Goal: Task Accomplishment & Management: Manage account settings

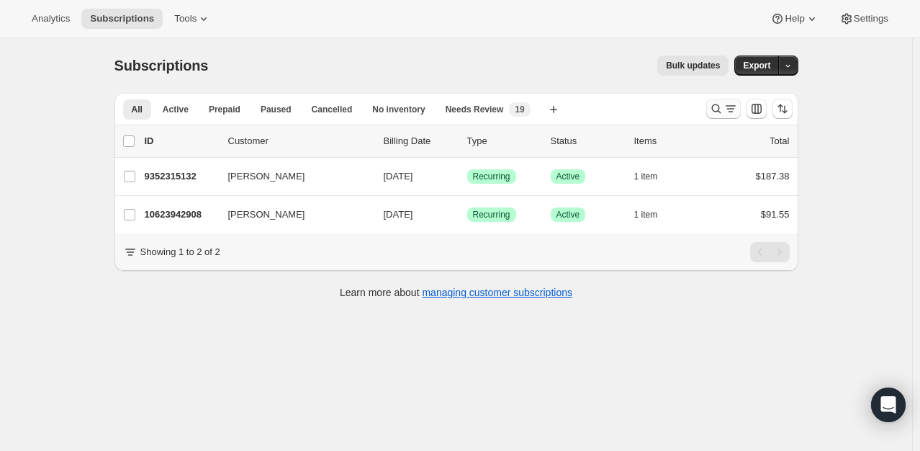
click at [723, 107] on icon "Search and filter results" at bounding box center [716, 109] width 14 height 14
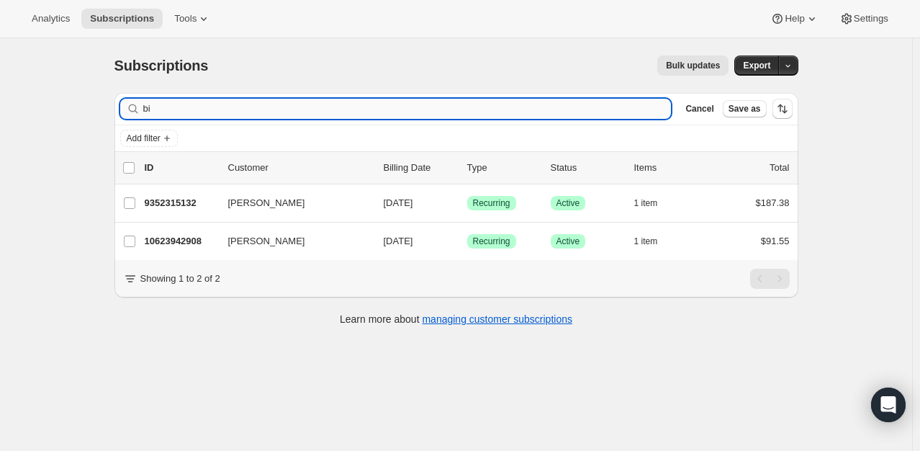
type input "b"
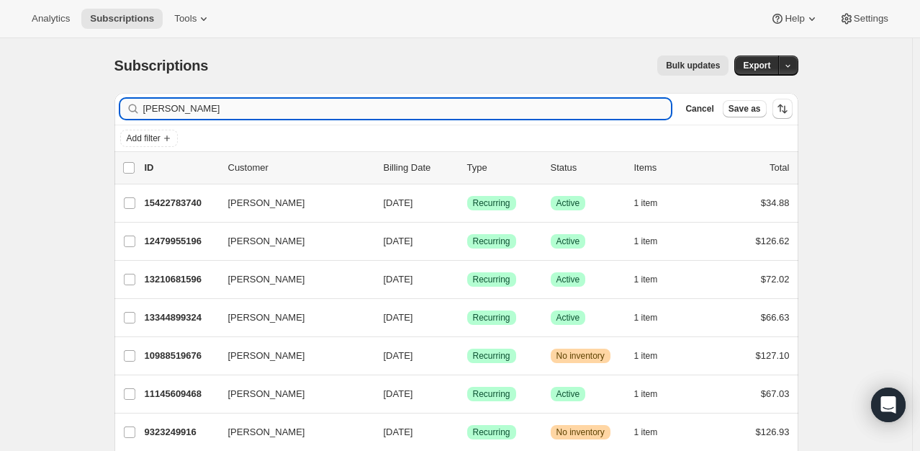
type input "[PERSON_NAME]"
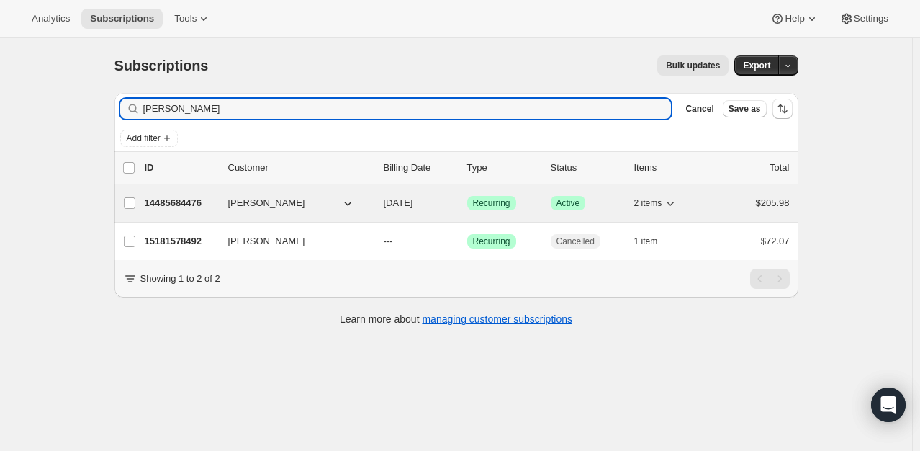
click at [255, 203] on span "[PERSON_NAME]" at bounding box center [266, 203] width 77 height 14
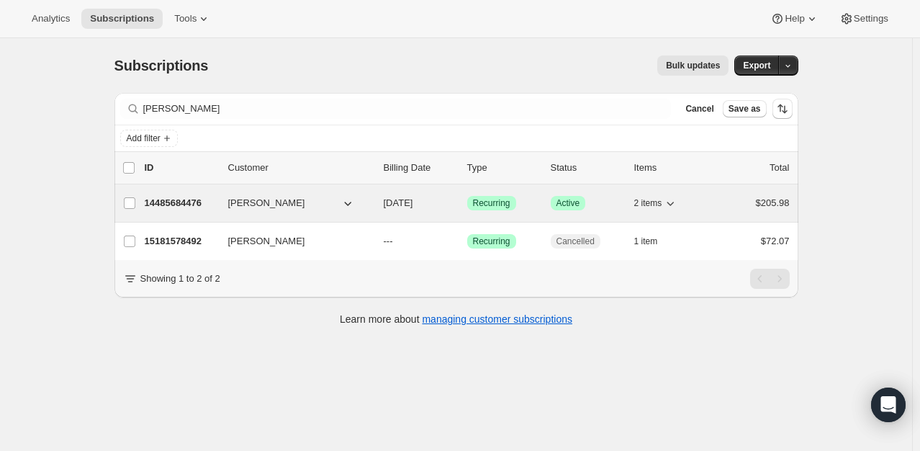
click at [255, 203] on span "[PERSON_NAME]" at bounding box center [266, 203] width 77 height 14
click at [194, 199] on p "14485684476" at bounding box center [181, 203] width 72 height 14
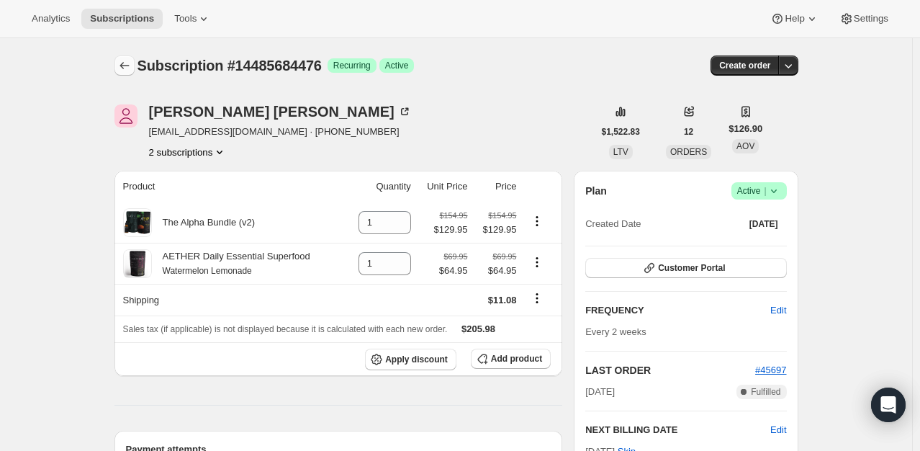
click at [135, 56] on button "Subscriptions" at bounding box center [124, 65] width 20 height 20
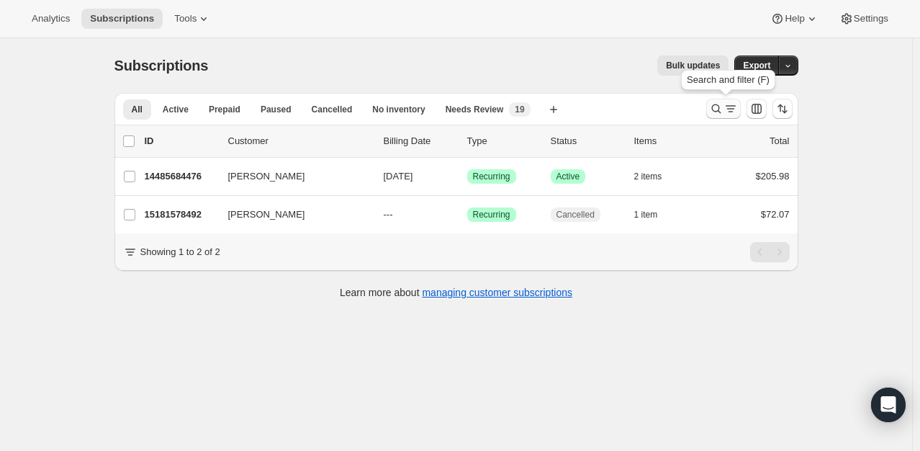
click at [724, 111] on icon "Search and filter results" at bounding box center [716, 109] width 14 height 14
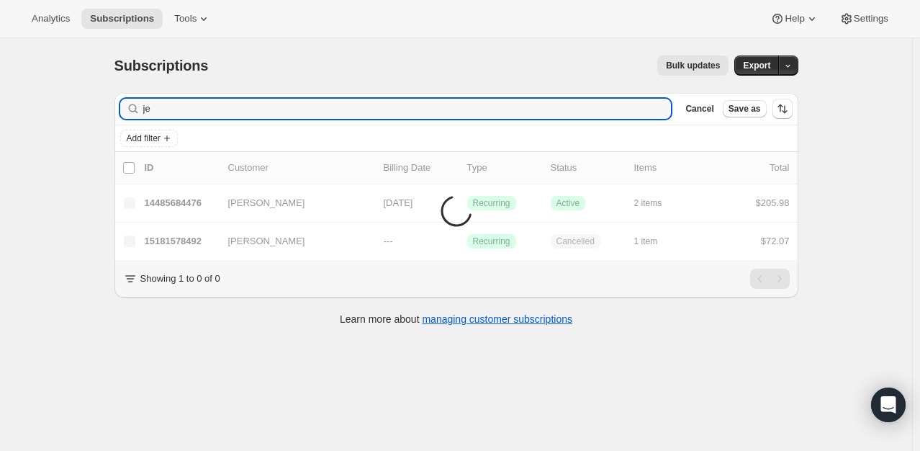
type input "j"
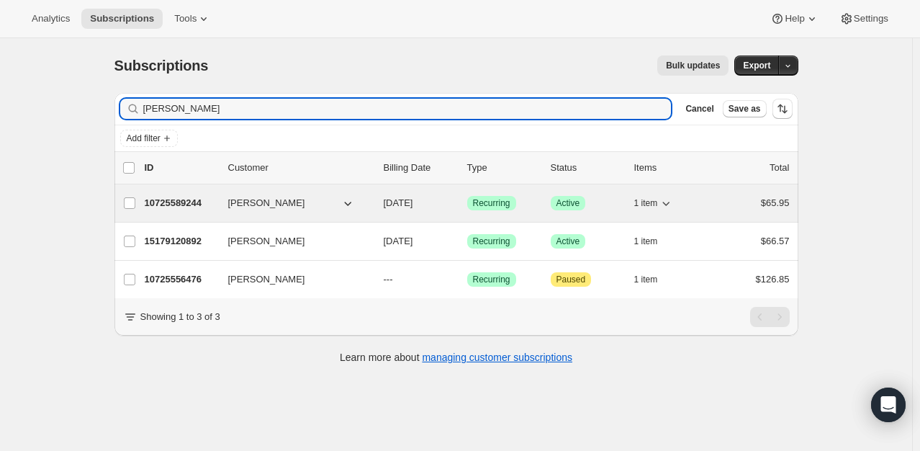
type input "[PERSON_NAME]"
click at [181, 203] on p "10725589244" at bounding box center [181, 203] width 72 height 14
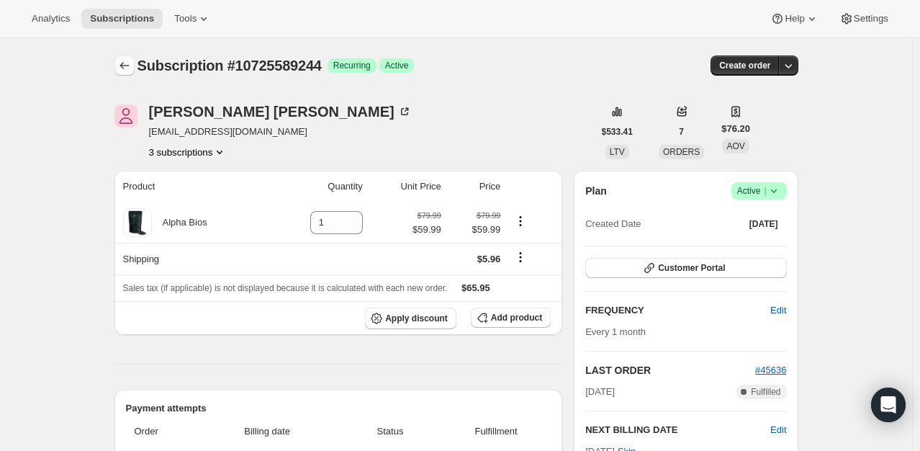
click at [128, 66] on icon "Subscriptions" at bounding box center [124, 65] width 14 height 14
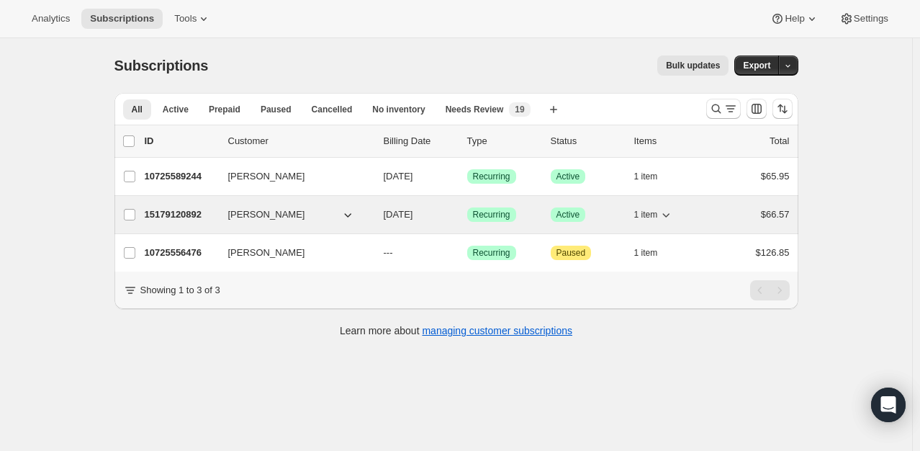
click at [173, 215] on p "15179120892" at bounding box center [181, 214] width 72 height 14
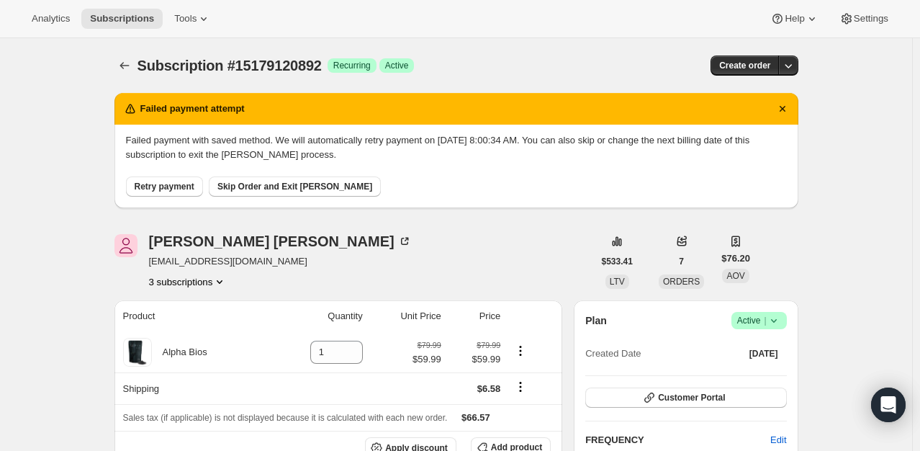
click at [775, 312] on span "Success Active |" at bounding box center [758, 320] width 55 height 17
click at [765, 375] on span "Cancel subscription" at bounding box center [763, 372] width 81 height 11
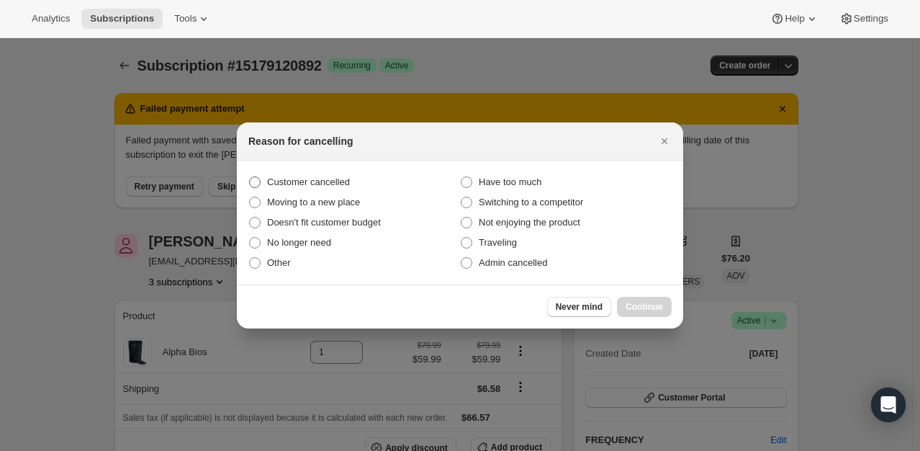
click at [328, 180] on span "Customer cancelled" at bounding box center [308, 181] width 83 height 11
click at [250, 177] on input "Customer cancelled" at bounding box center [249, 176] width 1 height 1
radio input "true"
click at [641, 306] on span "Continue" at bounding box center [644, 307] width 37 height 12
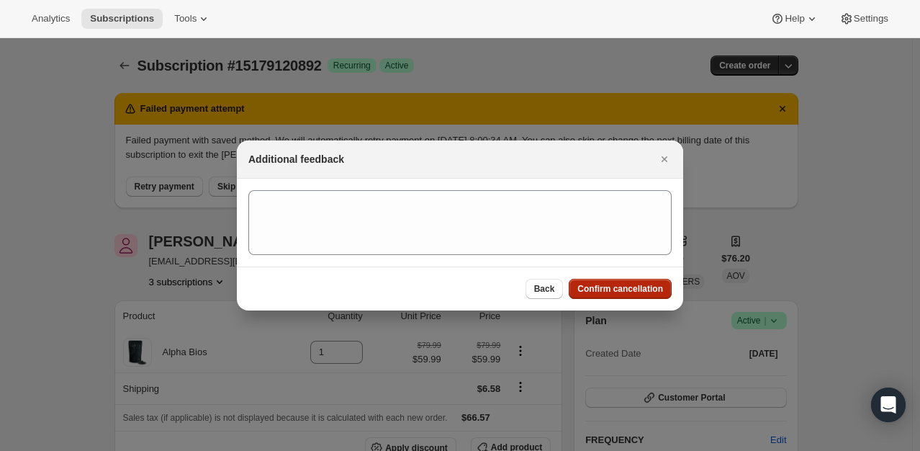
click at [635, 289] on span "Confirm cancellation" at bounding box center [620, 289] width 86 height 12
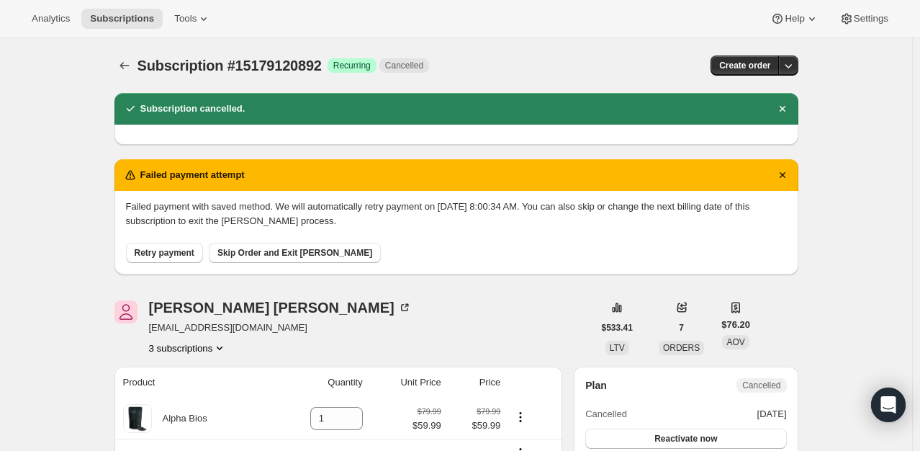
click at [132, 76] on div "Subscription #15179120892. This page is ready Subscription #15179120892 Success…" at bounding box center [456, 65] width 684 height 55
click at [127, 71] on icon "Subscriptions" at bounding box center [124, 65] width 14 height 14
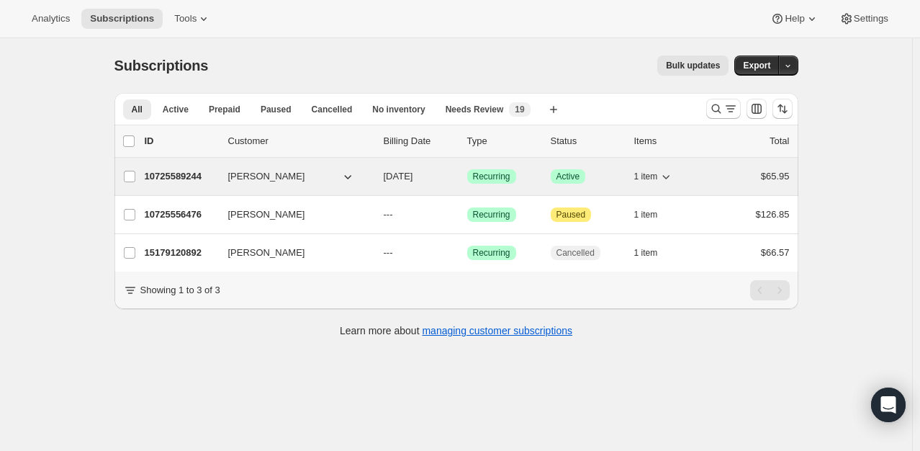
click at [176, 178] on p "10725589244" at bounding box center [181, 176] width 72 height 14
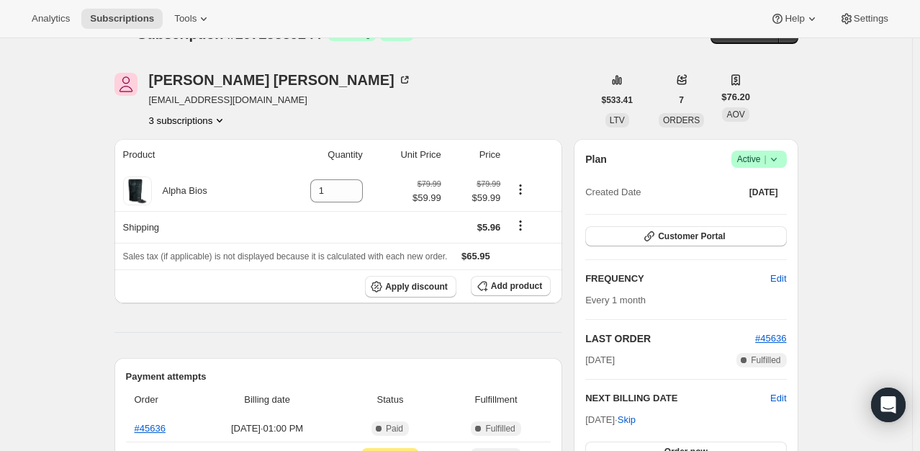
scroll to position [38, 0]
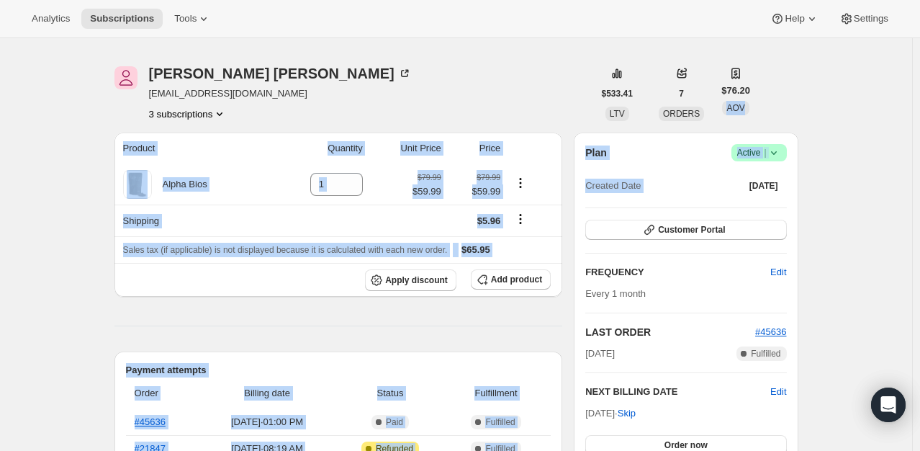
drag, startPoint x: 916, startPoint y: 117, endPoint x: 929, endPoint y: 222, distance: 105.9
click at [919, 222] on html "Analytics Subscriptions Tools Help Settings Skip to content Subscription #10725…" at bounding box center [460, 187] width 920 height 451
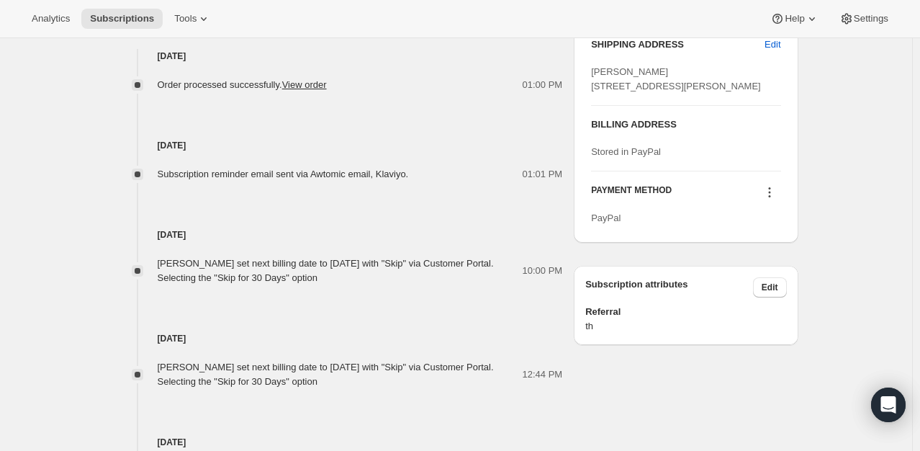
scroll to position [0, 0]
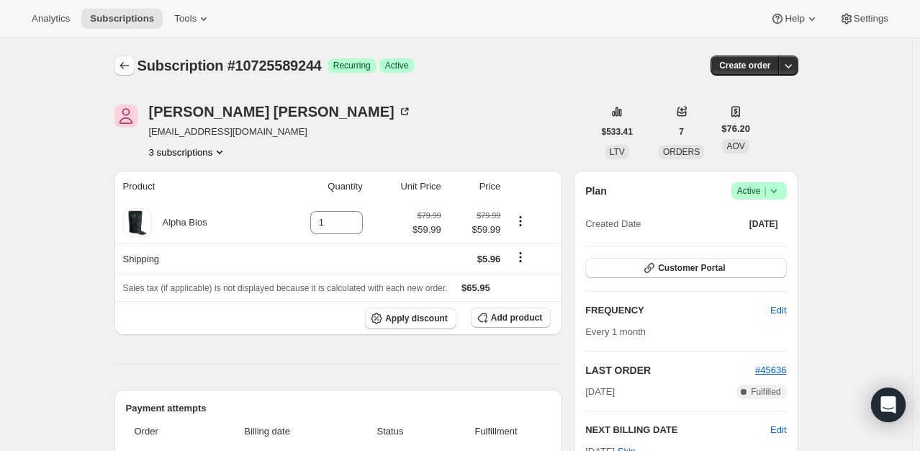
click at [125, 68] on icon "Subscriptions" at bounding box center [124, 65] width 14 height 14
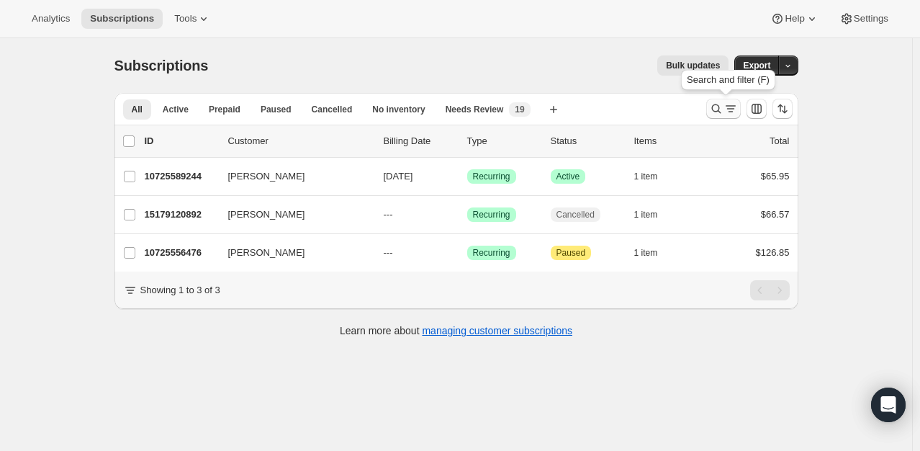
click at [728, 105] on icon "Search and filter results" at bounding box center [731, 109] width 14 height 14
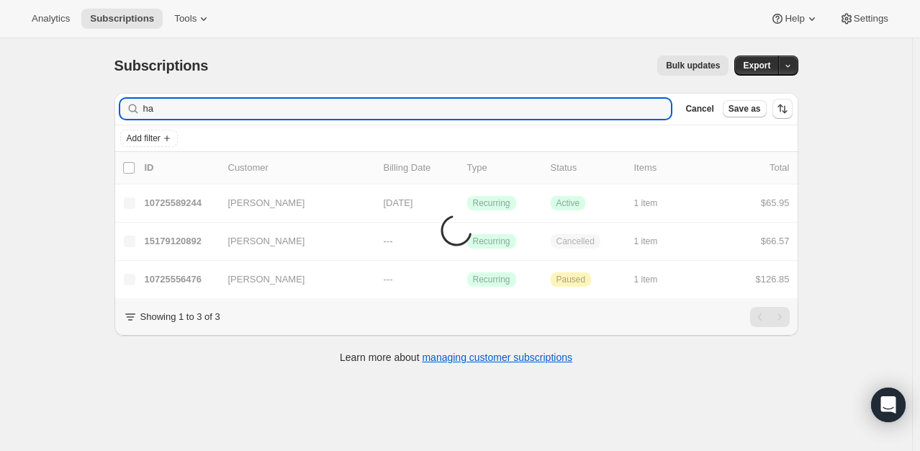
type input "h"
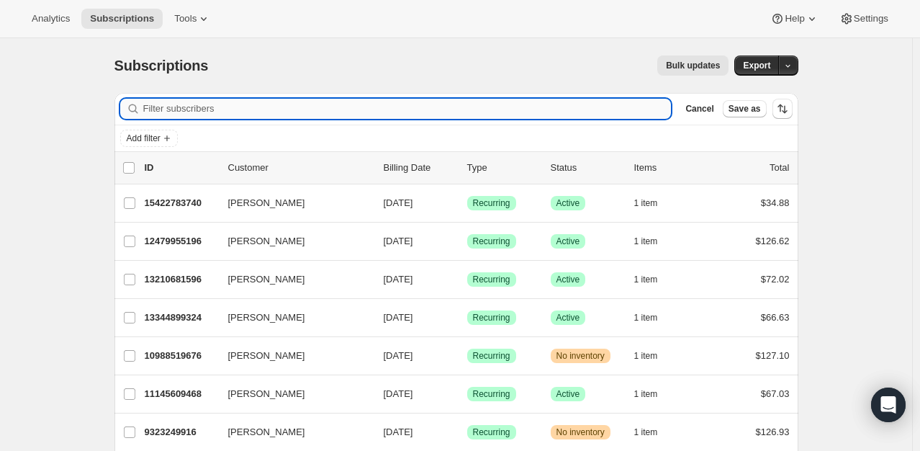
click at [356, 105] on input "Filter subscribers" at bounding box center [407, 109] width 528 height 20
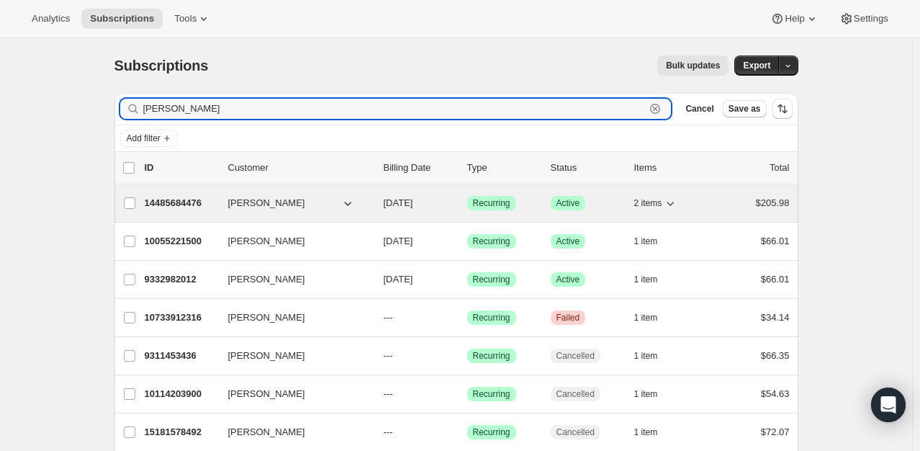
type input "[PERSON_NAME]"
click at [179, 207] on p "14485684476" at bounding box center [181, 203] width 72 height 14
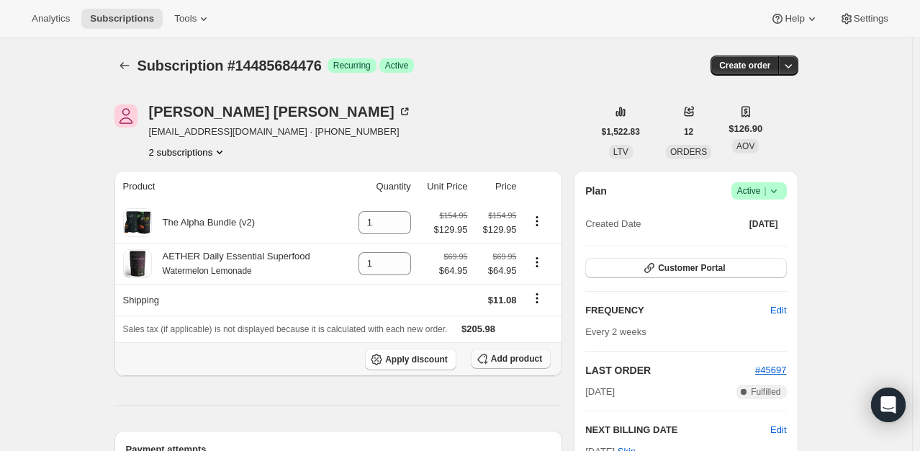
click at [511, 359] on span "Add product" at bounding box center [516, 359] width 51 height 12
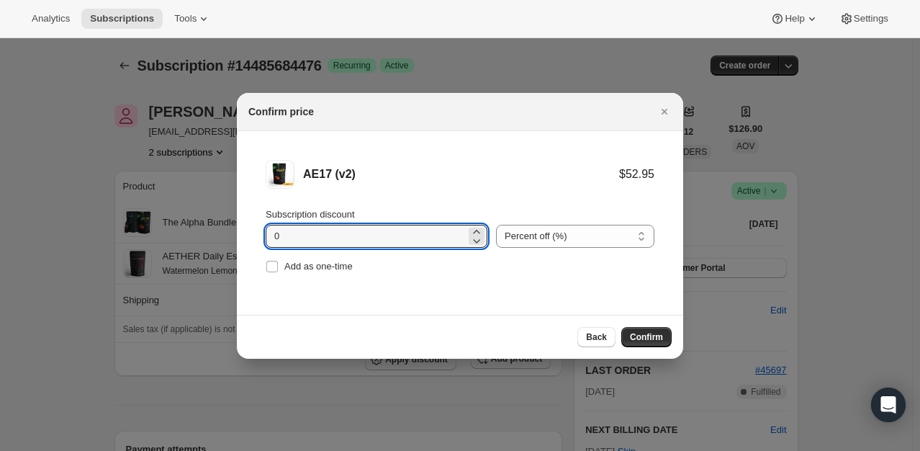
drag, startPoint x: 443, startPoint y: 240, endPoint x: 228, endPoint y: 234, distance: 214.6
type input "5"
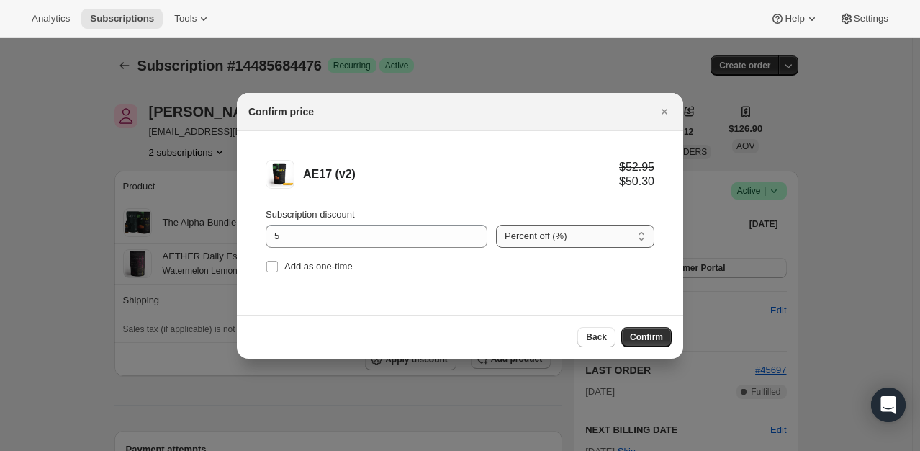
click at [593, 239] on select "Percent off (%) Amount off ($)" at bounding box center [575, 236] width 158 height 23
select select "fixed"
click at [496, 225] on select "Percent off (%) Amount off ($)" at bounding box center [575, 236] width 158 height 23
click at [654, 333] on span "Confirm" at bounding box center [646, 337] width 33 height 12
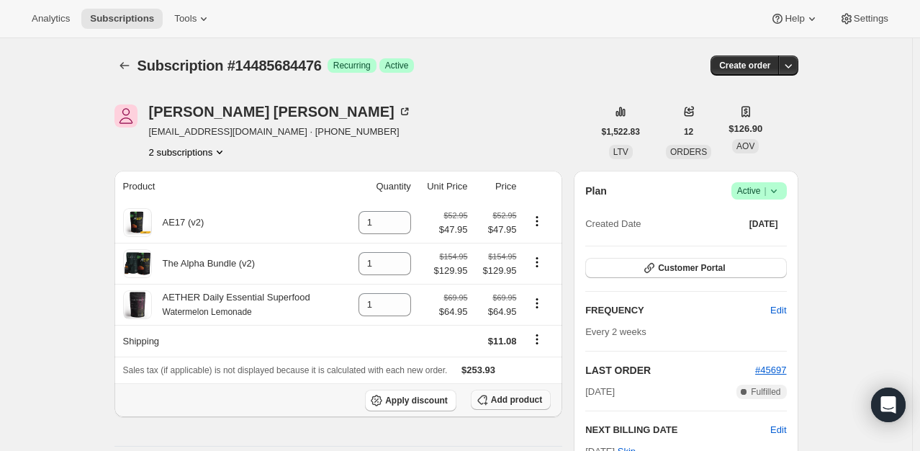
click at [517, 390] on button "Add product" at bounding box center [511, 399] width 80 height 20
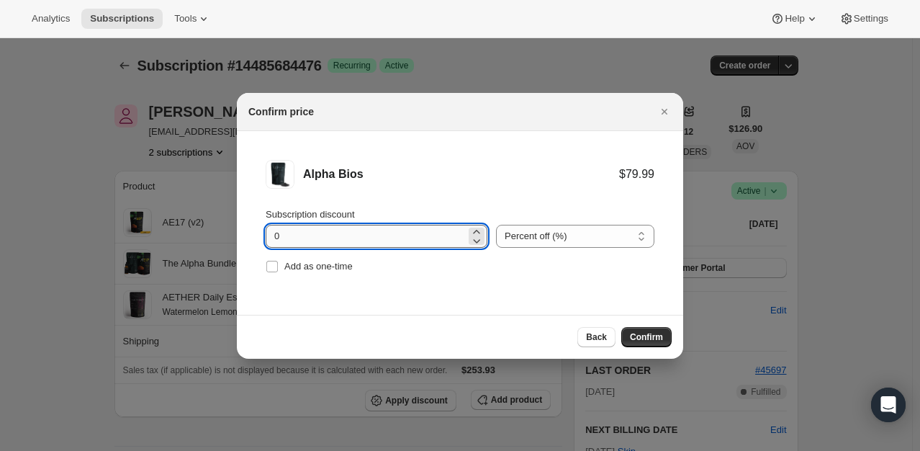
click at [404, 239] on input "0" at bounding box center [366, 236] width 200 height 23
type input "20"
click at [587, 231] on select "Percent off (%) Amount off ($)" at bounding box center [575, 236] width 158 height 23
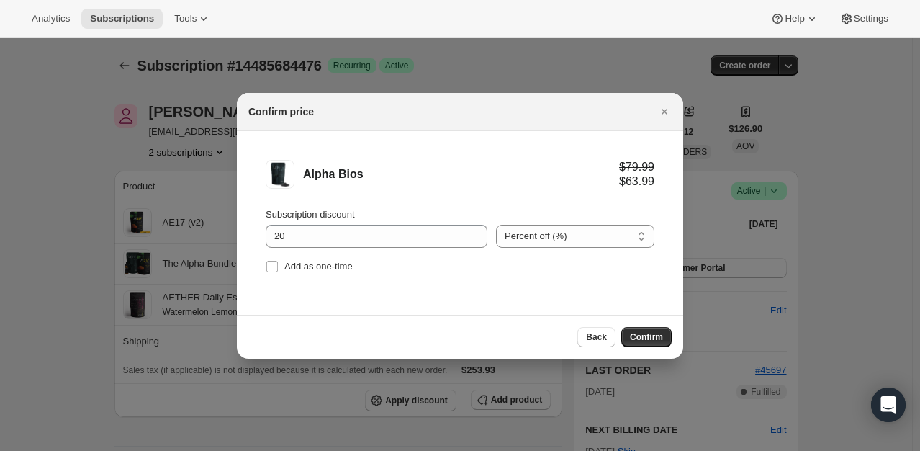
select select "fixed"
click at [496, 225] on select "Percent off (%) Amount off ($)" at bounding box center [575, 236] width 158 height 23
click at [642, 335] on span "Confirm" at bounding box center [646, 337] width 33 height 12
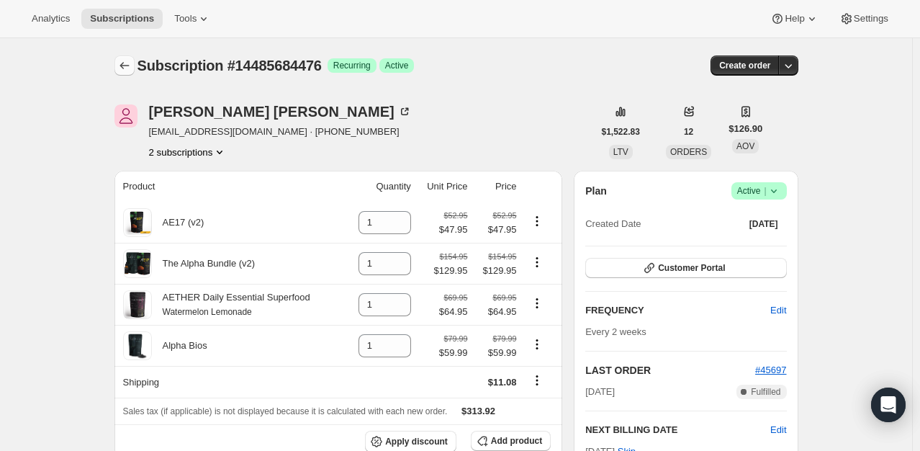
click at [120, 61] on button "Subscriptions" at bounding box center [124, 65] width 20 height 20
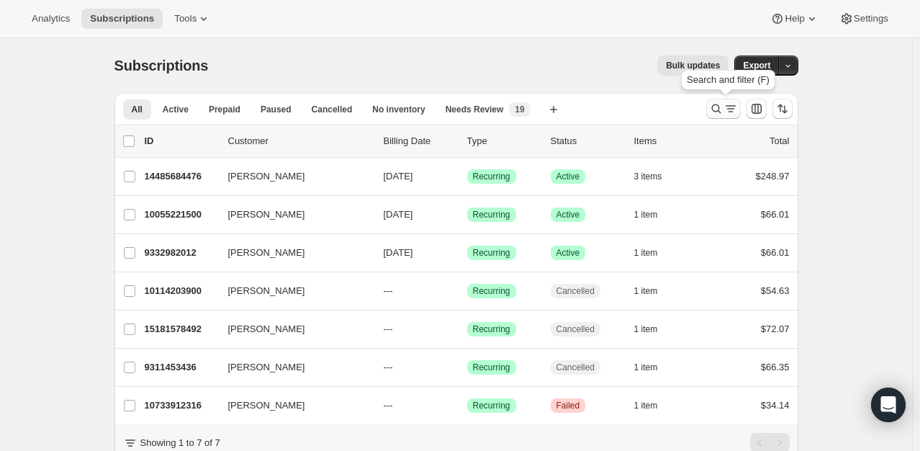
click at [721, 109] on icon "Search and filter results" at bounding box center [715, 108] width 9 height 9
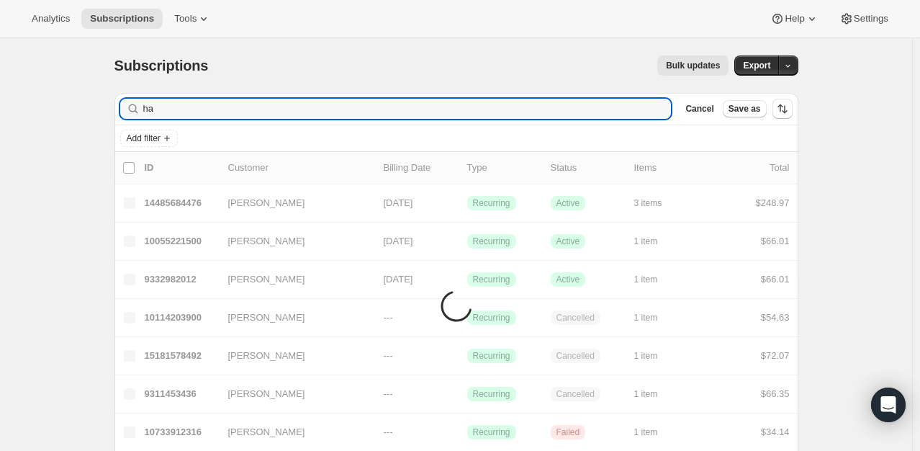
type input "h"
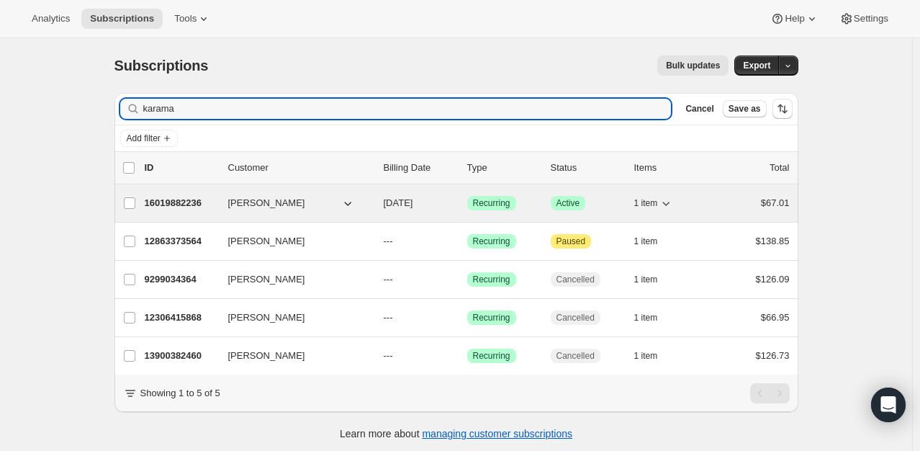
type input "karama"
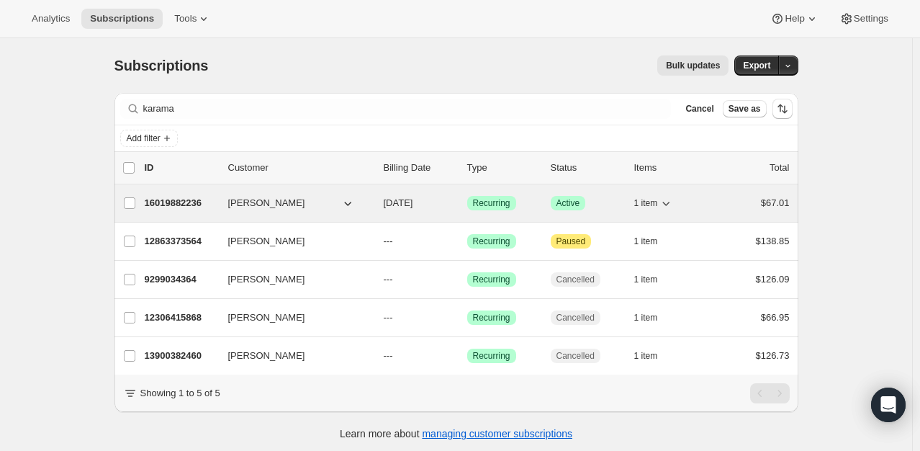
click at [165, 197] on p "16019882236" at bounding box center [181, 203] width 72 height 14
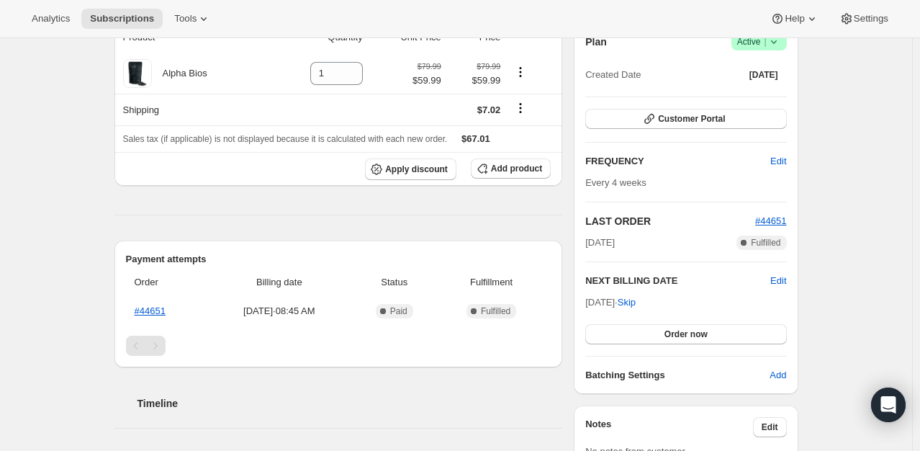
scroll to position [144, 0]
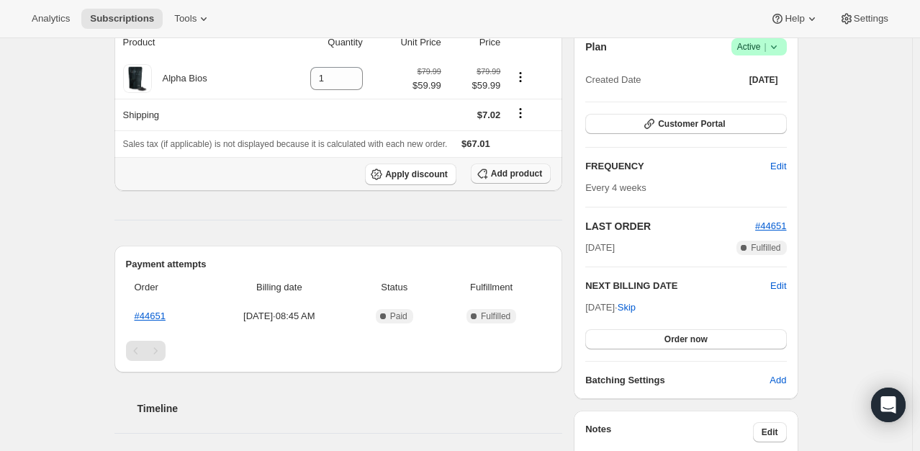
click at [519, 177] on span "Add product" at bounding box center [516, 174] width 51 height 12
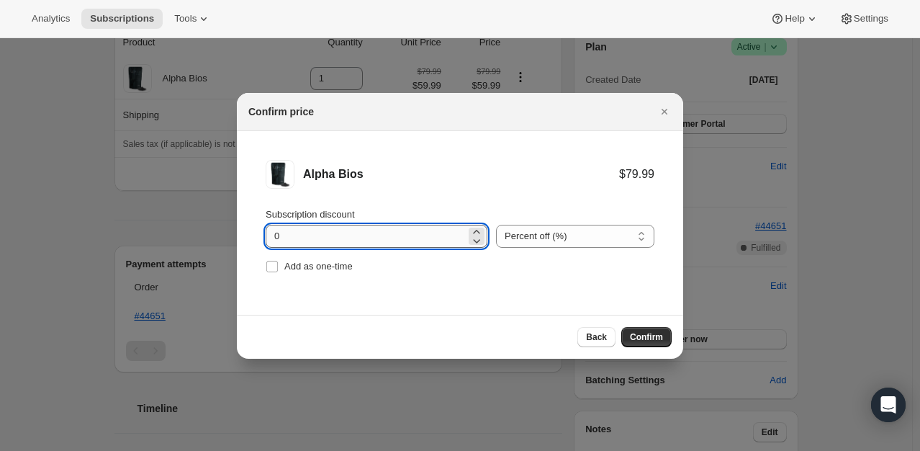
click at [288, 243] on input "0" at bounding box center [366, 236] width 200 height 23
type input "20"
click at [576, 233] on select "Percent off (%) Amount off ($)" at bounding box center [575, 236] width 158 height 23
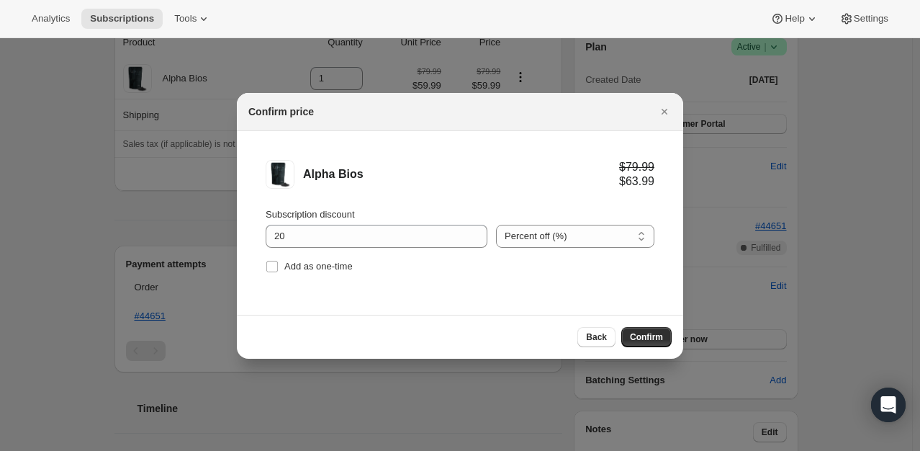
select select "fixed"
click at [496, 225] on select "Percent off (%) Amount off ($)" at bounding box center [575, 236] width 158 height 23
click at [607, 295] on li "Alpha Bios $79.99 $59.99 Subscription discount 20 Percent off (%) Amount off ($…" at bounding box center [460, 218] width 446 height 174
click at [657, 335] on span "Confirm" at bounding box center [646, 337] width 33 height 12
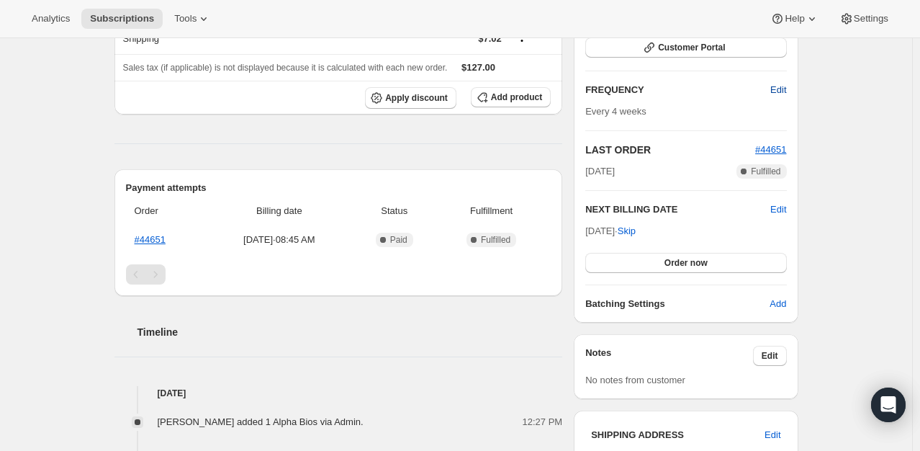
scroll to position [288, 0]
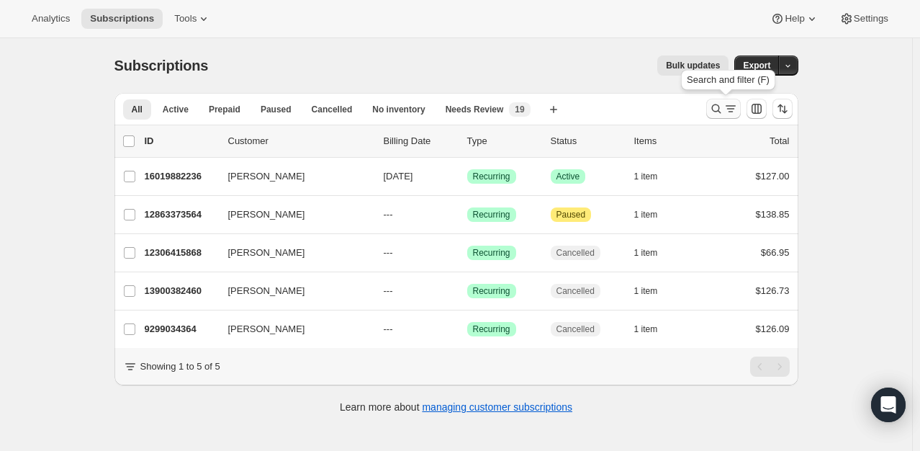
click at [721, 112] on icon "Search and filter results" at bounding box center [716, 109] width 14 height 14
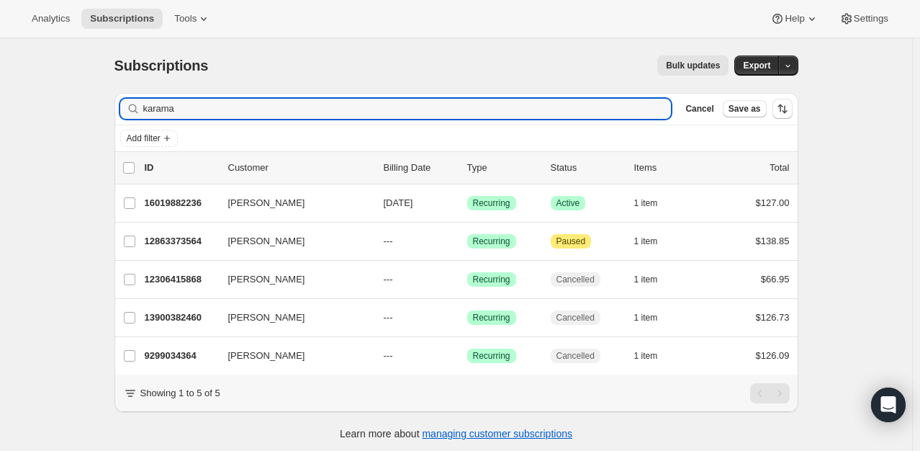
drag, startPoint x: 217, startPoint y: 117, endPoint x: 26, endPoint y: 106, distance: 191.1
click at [26, 106] on div "Subscriptions. This page is ready Subscriptions Bulk updates More actions Bulk …" at bounding box center [456, 263] width 912 height 451
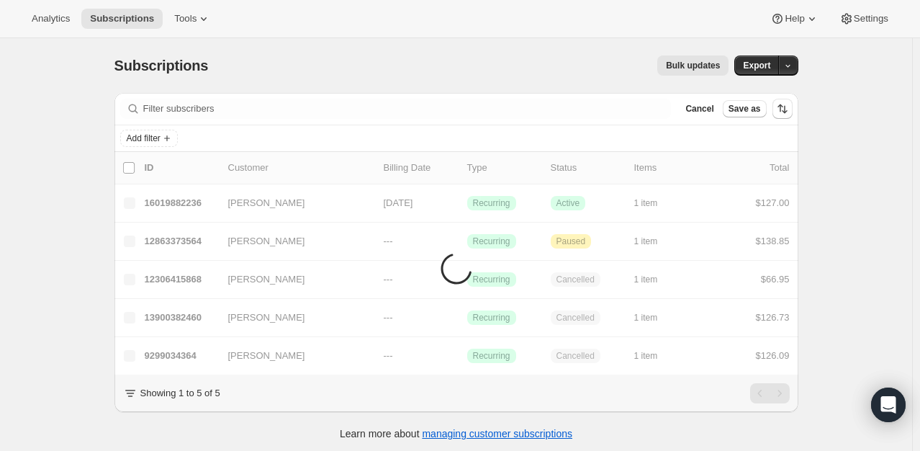
click at [356, 13] on div "Analytics Subscriptions Tools Help Settings" at bounding box center [460, 19] width 920 height 38
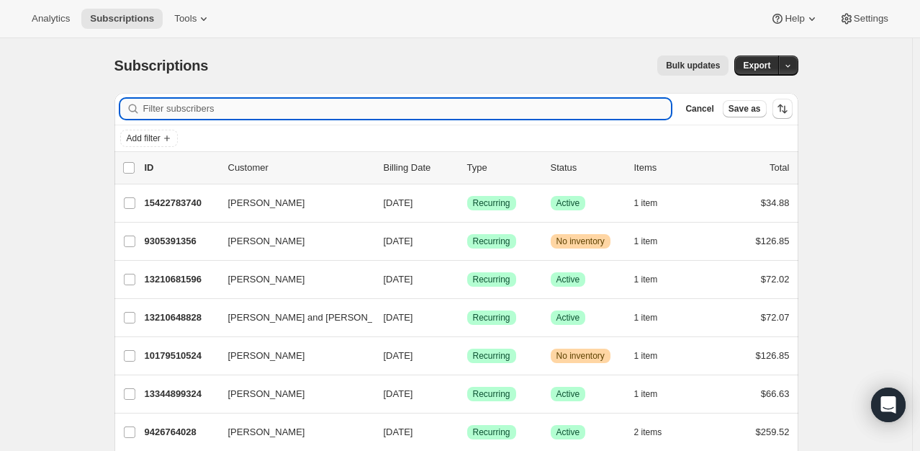
click at [256, 109] on input "Filter subscribers" at bounding box center [407, 109] width 528 height 20
click at [207, 104] on input "Filter subscribers" at bounding box center [407, 109] width 528 height 20
click at [225, 114] on input "Filter subscribers" at bounding box center [407, 109] width 528 height 20
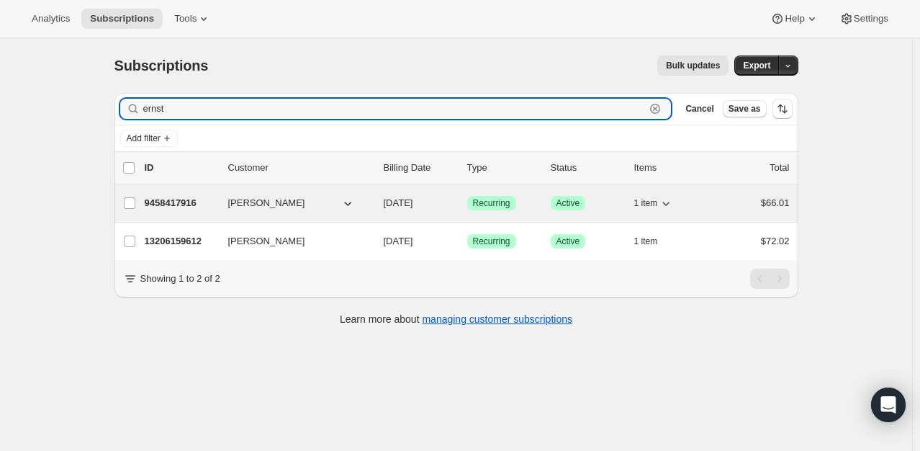
type input "ernst"
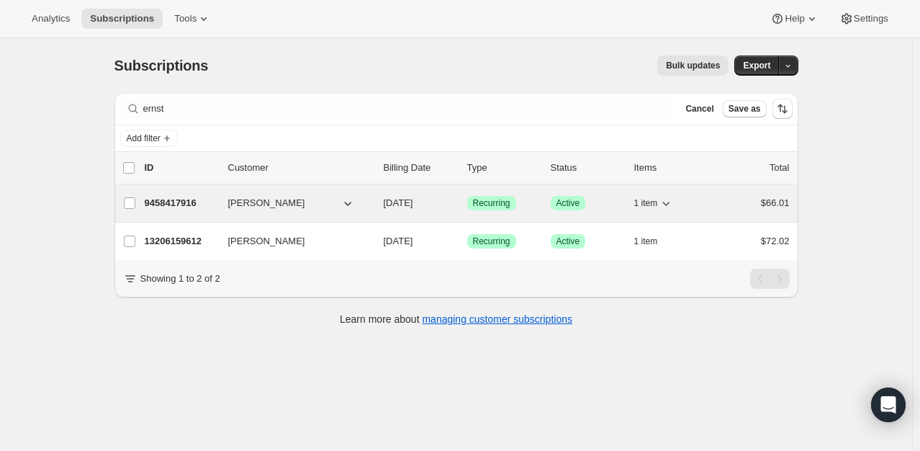
click at [170, 202] on p "9458417916" at bounding box center [181, 203] width 72 height 14
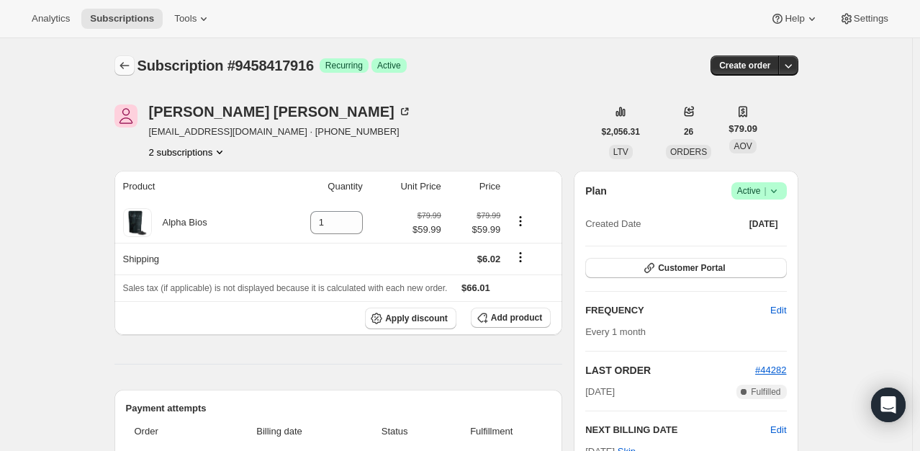
click at [122, 62] on icon "Subscriptions" at bounding box center [124, 65] width 14 height 14
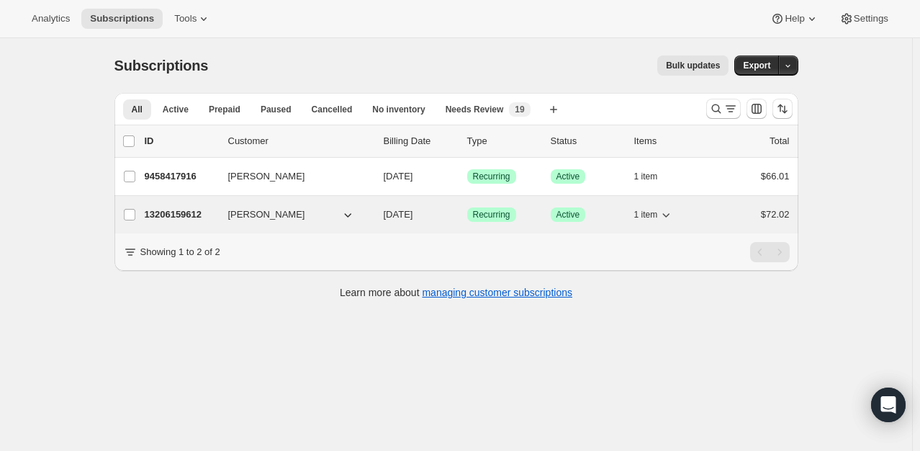
click at [204, 209] on p "13206159612" at bounding box center [181, 214] width 72 height 14
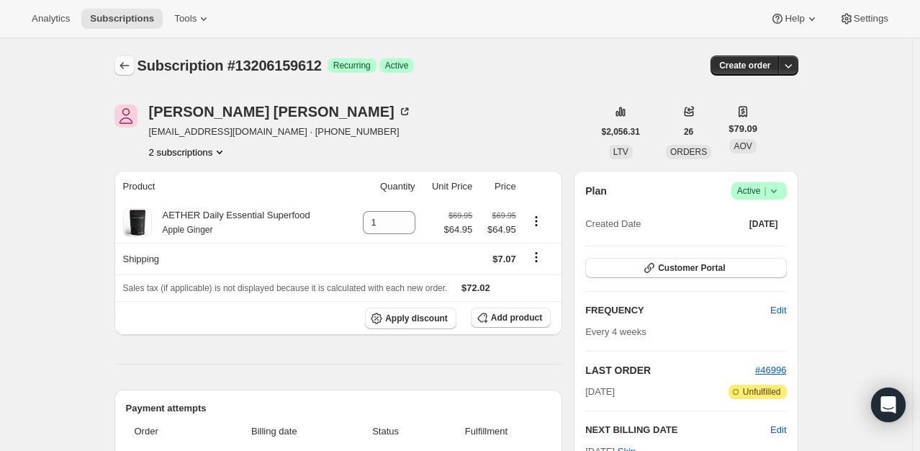
click at [130, 61] on icon "Subscriptions" at bounding box center [124, 65] width 14 height 14
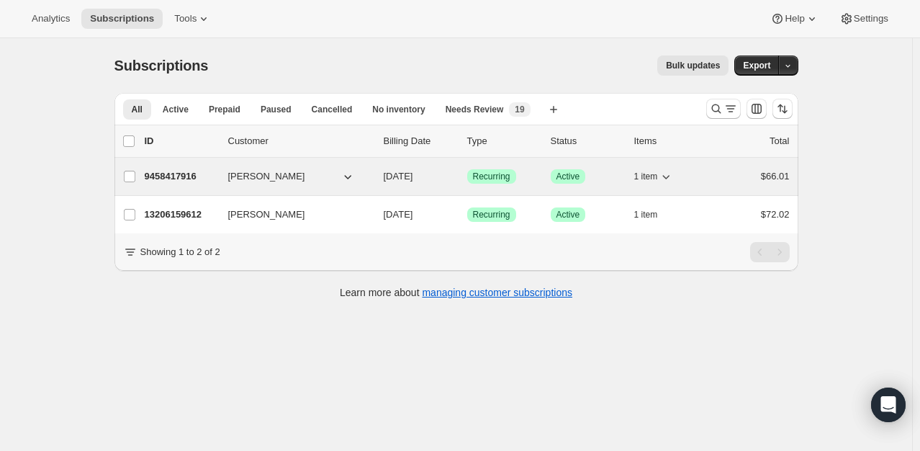
click at [189, 179] on p "9458417916" at bounding box center [181, 176] width 72 height 14
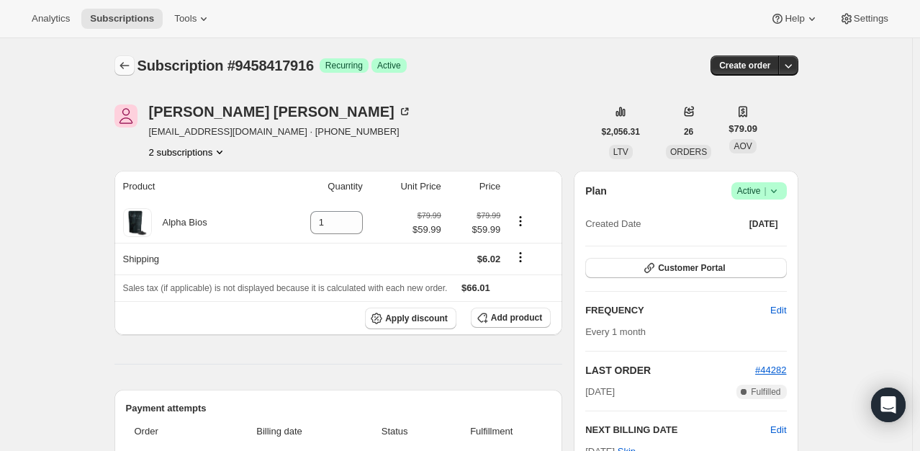
click at [130, 74] on button "Subscriptions" at bounding box center [124, 65] width 20 height 20
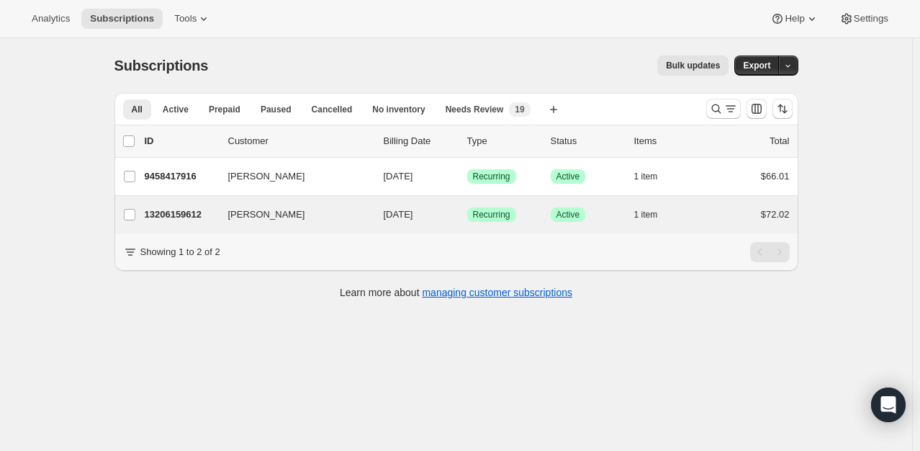
click at [176, 226] on div "[PERSON_NAME] 13206159612 [PERSON_NAME] [DATE] Success Recurring Success Active…" at bounding box center [456, 214] width 684 height 37
click at [184, 209] on p "13206159612" at bounding box center [181, 214] width 72 height 14
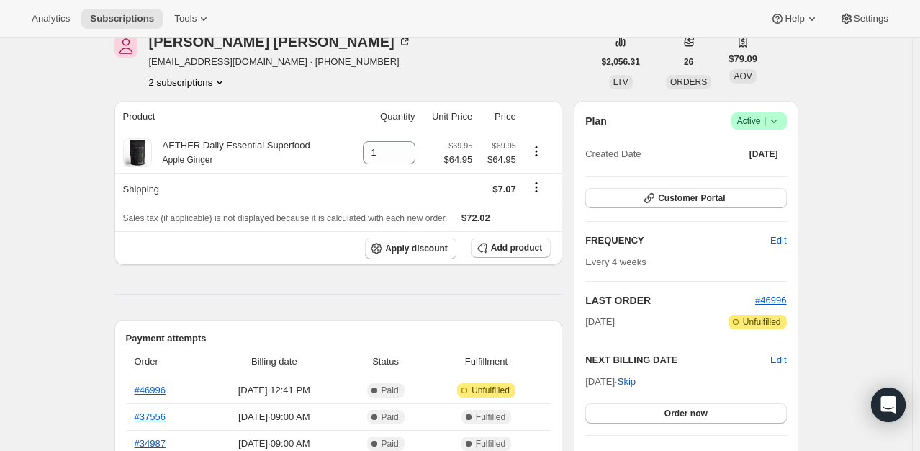
scroll to position [72, 0]
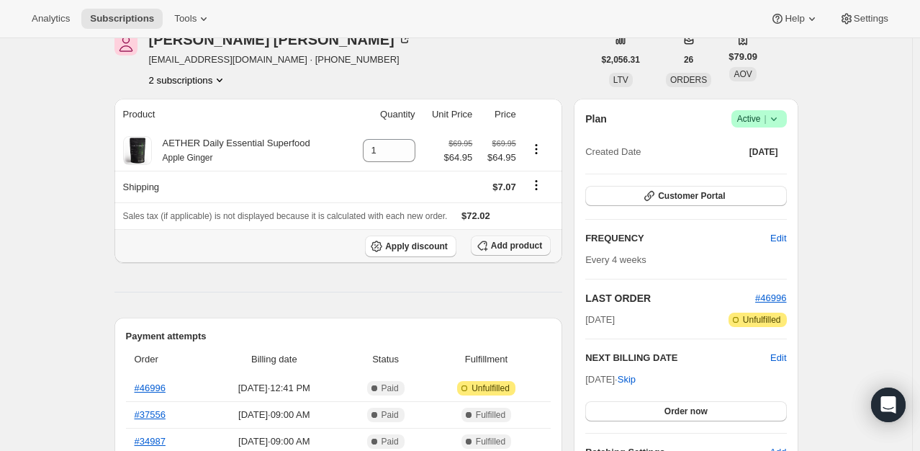
click at [521, 249] on span "Add product" at bounding box center [516, 246] width 51 height 12
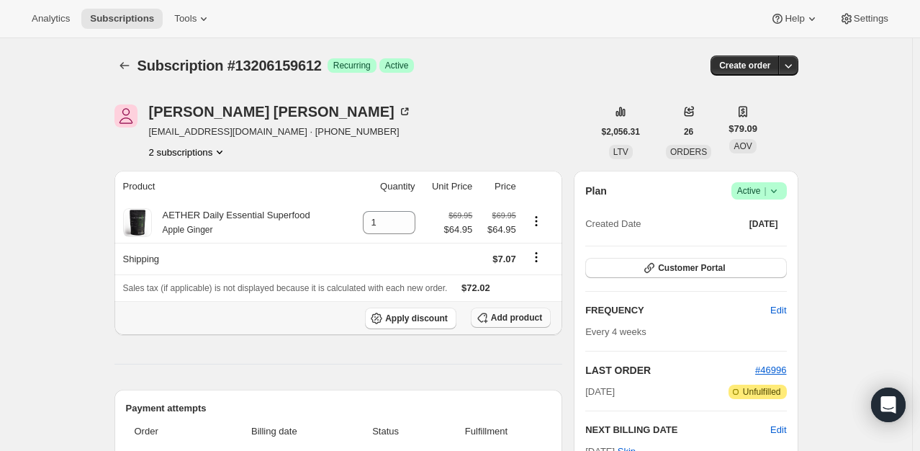
click at [521, 320] on span "Add product" at bounding box center [516, 318] width 51 height 12
click at [527, 318] on span "Add product" at bounding box center [516, 318] width 51 height 12
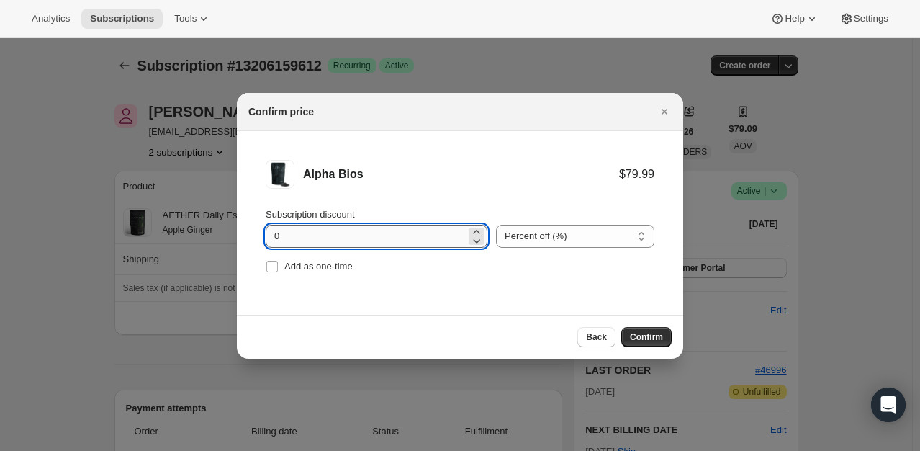
click at [416, 236] on input "0" at bounding box center [366, 236] width 200 height 23
type input "20"
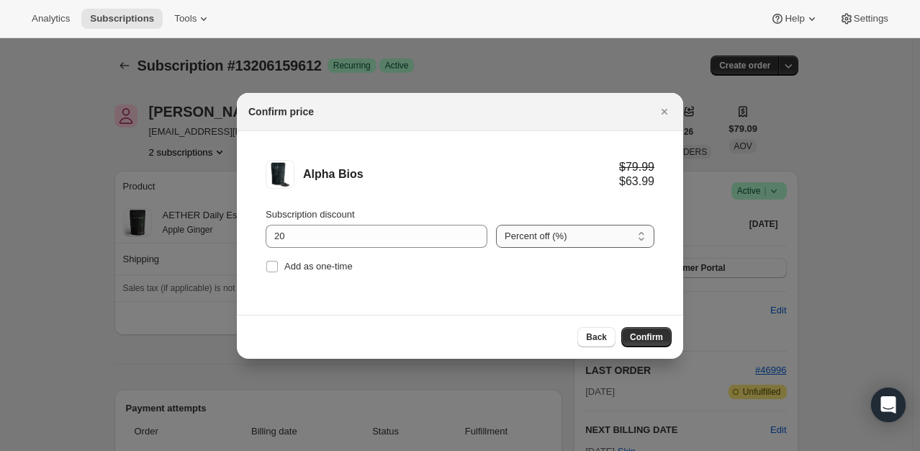
click at [572, 235] on select "Percent off (%) Amount off ($)" at bounding box center [575, 236] width 158 height 23
select select "fixed"
click at [496, 225] on select "Percent off (%) Amount off ($)" at bounding box center [575, 236] width 158 height 23
click at [654, 335] on span "Confirm" at bounding box center [646, 337] width 33 height 12
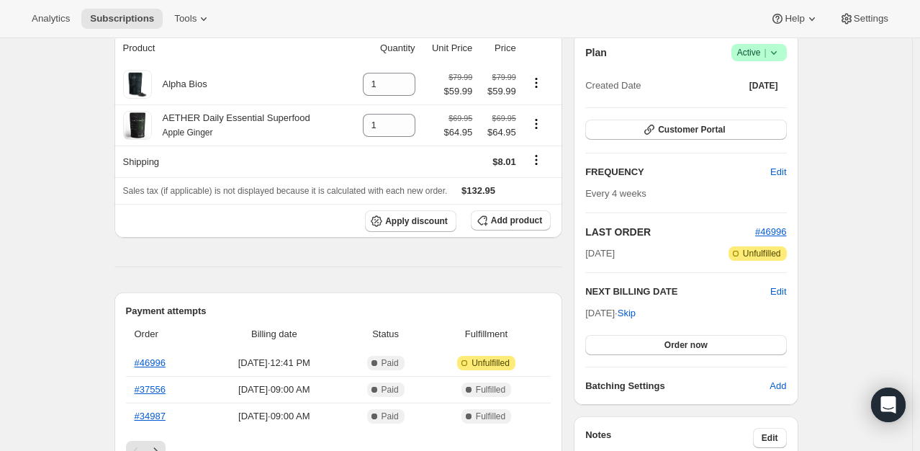
scroll to position [144, 0]
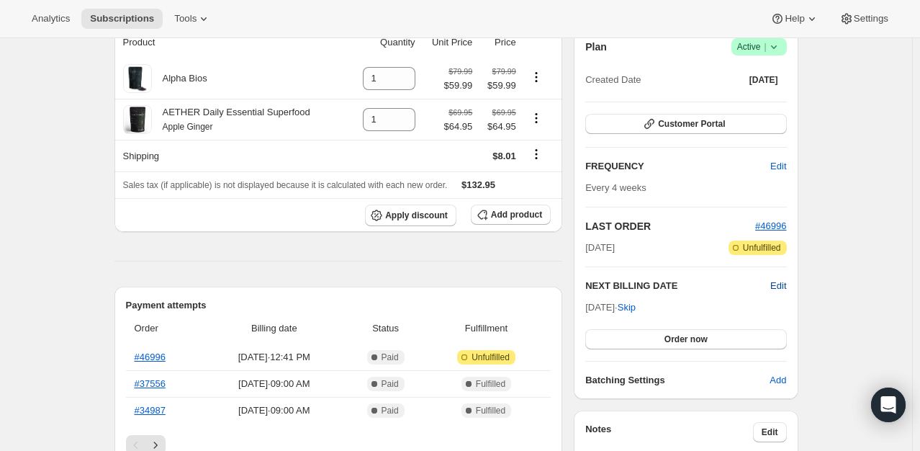
click at [783, 284] on span "Edit" at bounding box center [778, 286] width 16 height 14
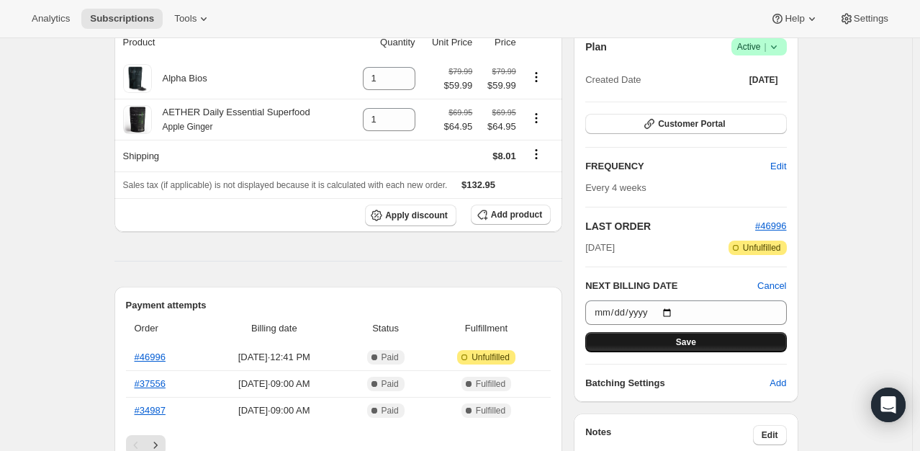
click at [685, 346] on span "Save" at bounding box center [686, 342] width 20 height 12
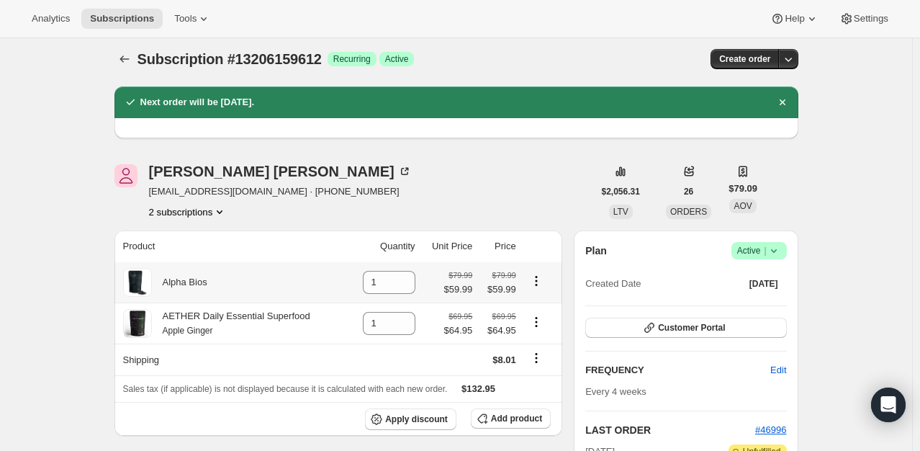
scroll to position [0, 0]
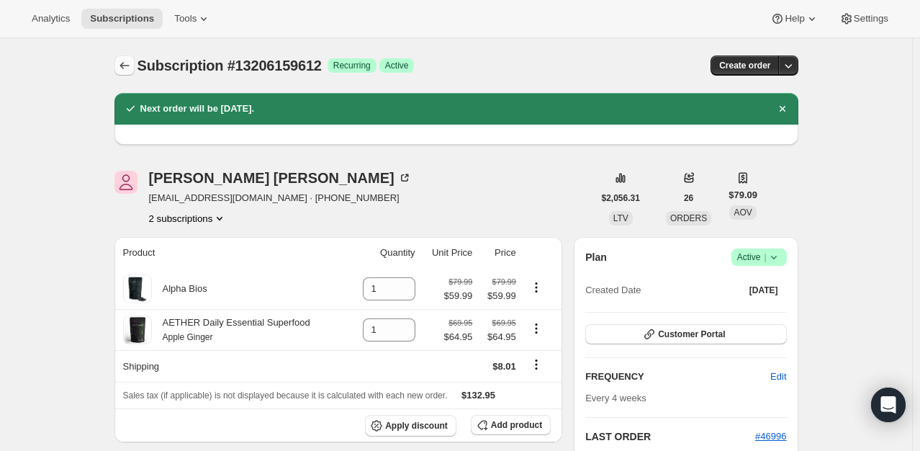
click at [128, 66] on icon "Subscriptions" at bounding box center [124, 65] width 9 height 7
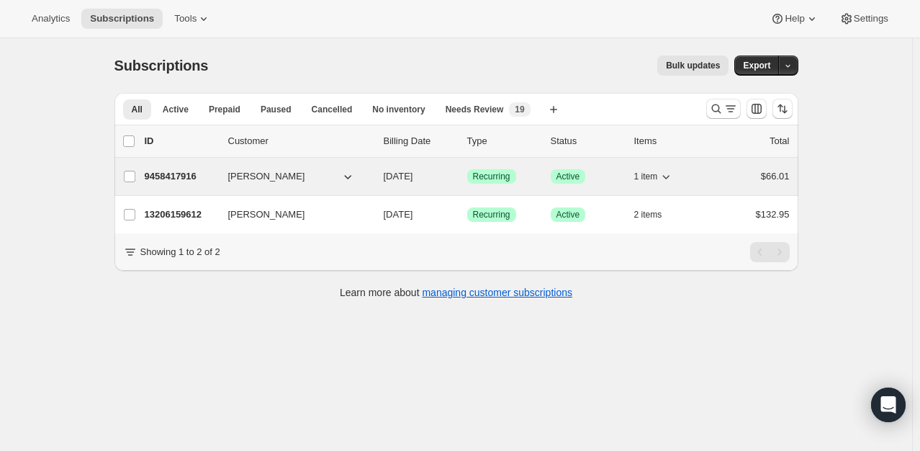
click at [162, 183] on div "9458417916 [PERSON_NAME] [DATE] Success Recurring Success Active 1 item $66.01" at bounding box center [467, 176] width 645 height 20
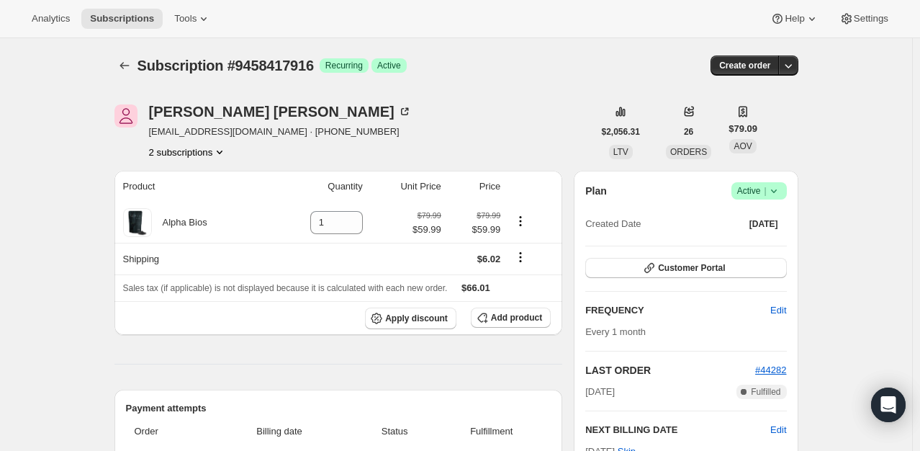
click at [766, 196] on span "Active |" at bounding box center [759, 191] width 44 height 14
click at [765, 245] on span "Cancel subscription" at bounding box center [763, 243] width 81 height 11
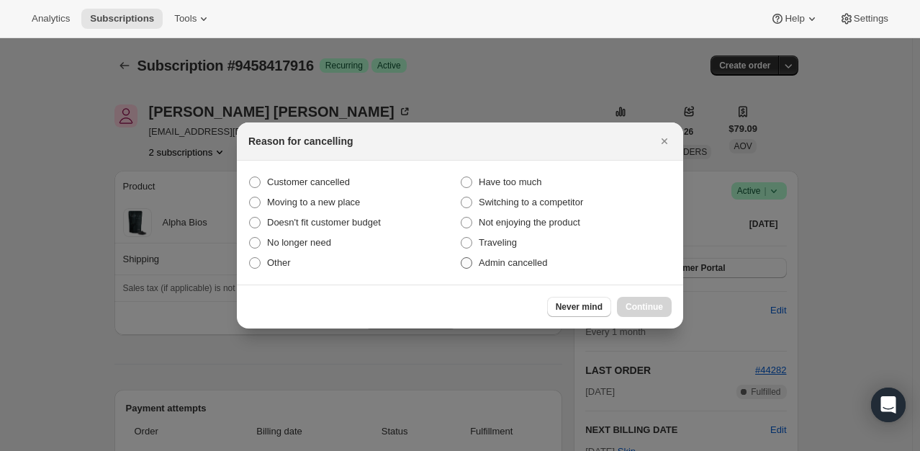
click at [508, 258] on span "Admin cancelled" at bounding box center [513, 262] width 68 height 11
click at [461, 258] on input "Admin cancelled" at bounding box center [461, 257] width 1 height 1
radio input "true"
click at [660, 299] on button "Continue" at bounding box center [644, 307] width 55 height 20
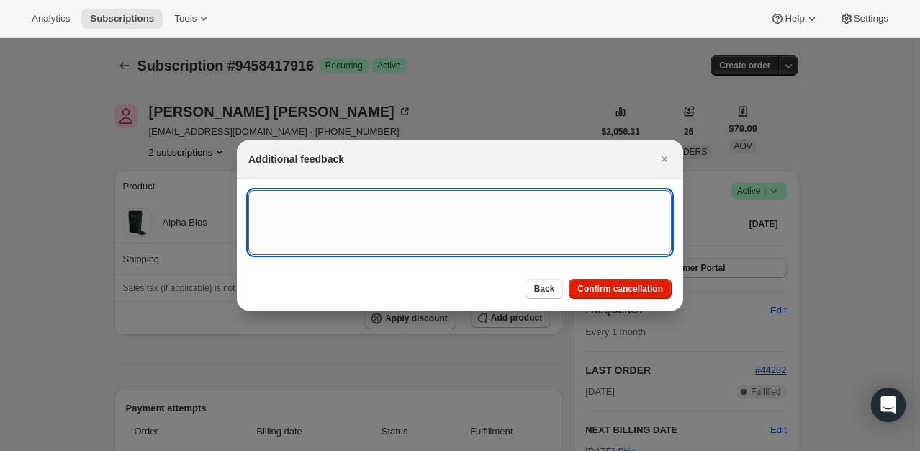
click at [335, 209] on textarea ":r35t:" at bounding box center [459, 222] width 423 height 65
click at [438, 197] on textarea "customer called to cancel subscription" at bounding box center [459, 222] width 423 height 65
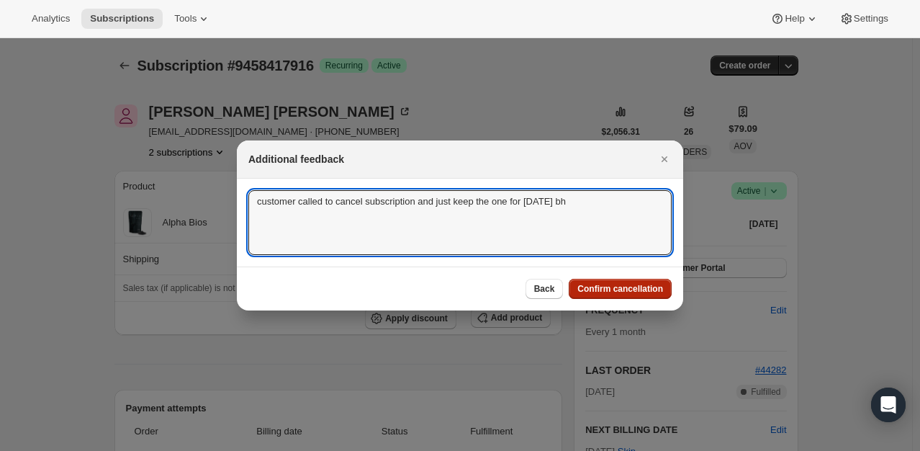
type textarea "customer called to cancel subscription and just keep the one for [DATE] bh"
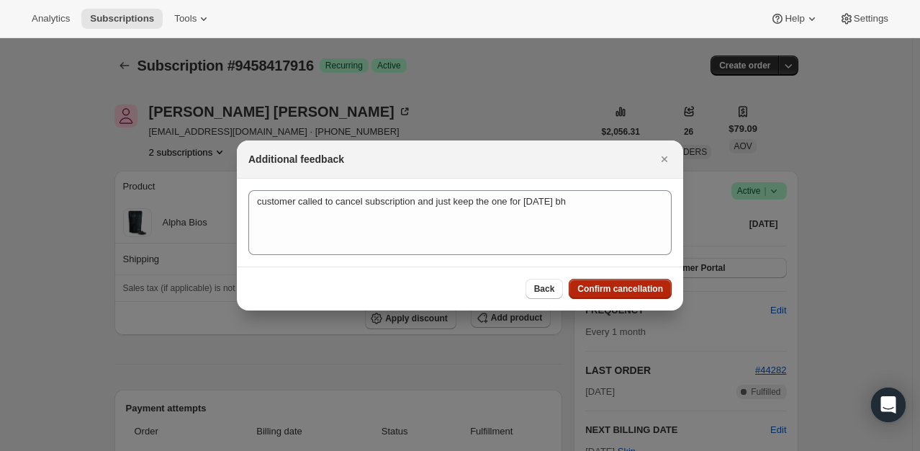
click at [596, 291] on span "Confirm cancellation" at bounding box center [620, 289] width 86 height 12
